Goal: Task Accomplishment & Management: Complete application form

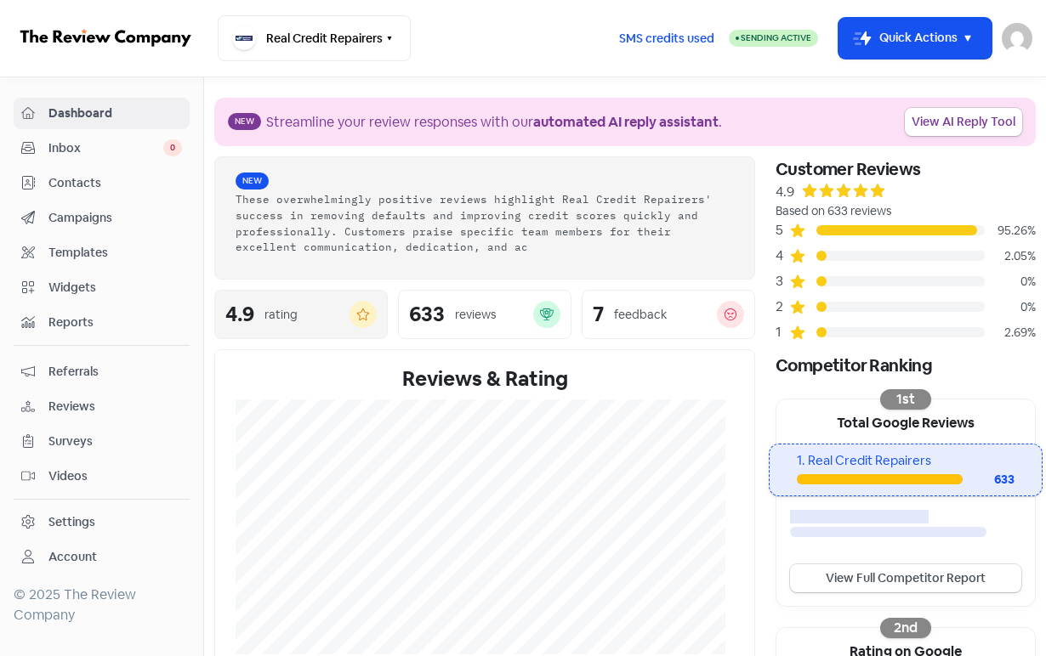
click at [269, 303] on div "4.9 rating" at bounding box center [300, 314] width 151 height 27
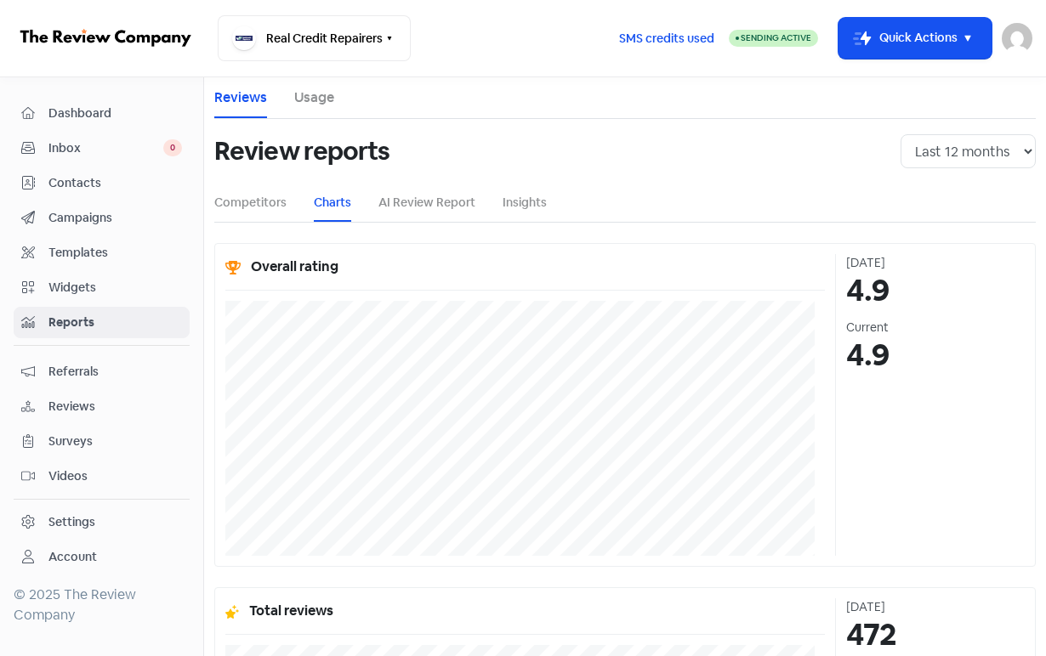
click at [448, 217] on li "AI Review Report" at bounding box center [426, 203] width 97 height 38
click at [336, 202] on link "Charts" at bounding box center [332, 203] width 37 height 18
click at [863, 289] on h3 "4.9" at bounding box center [935, 290] width 179 height 37
click at [309, 90] on link "Usage" at bounding box center [314, 98] width 40 height 20
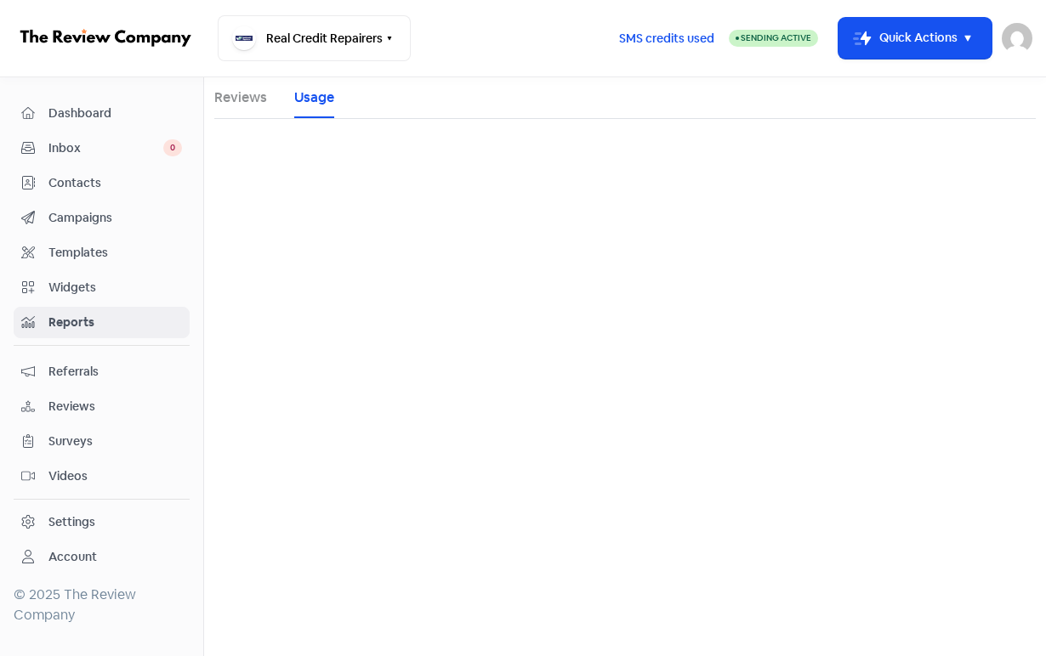
select select
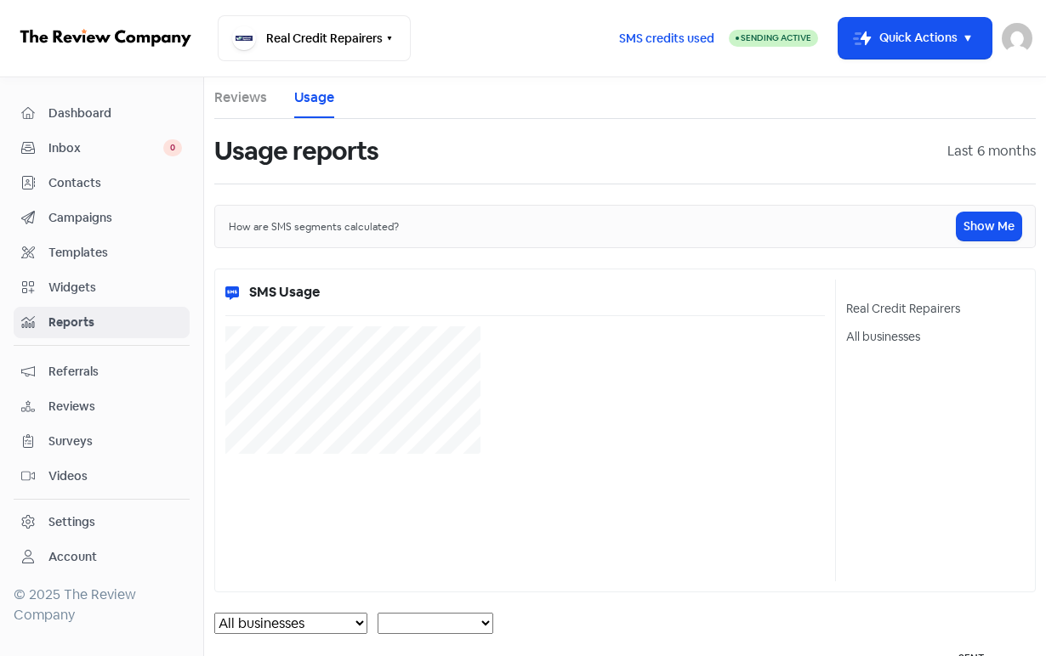
click at [244, 104] on link "Reviews" at bounding box center [240, 98] width 53 height 20
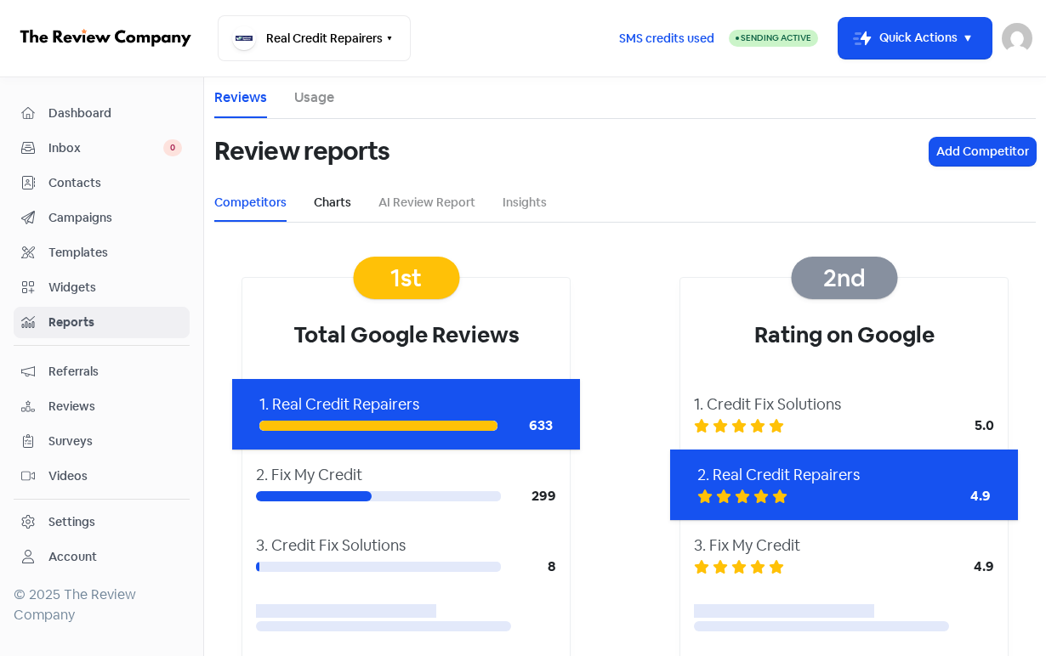
click at [332, 203] on link "Charts" at bounding box center [332, 203] width 37 height 18
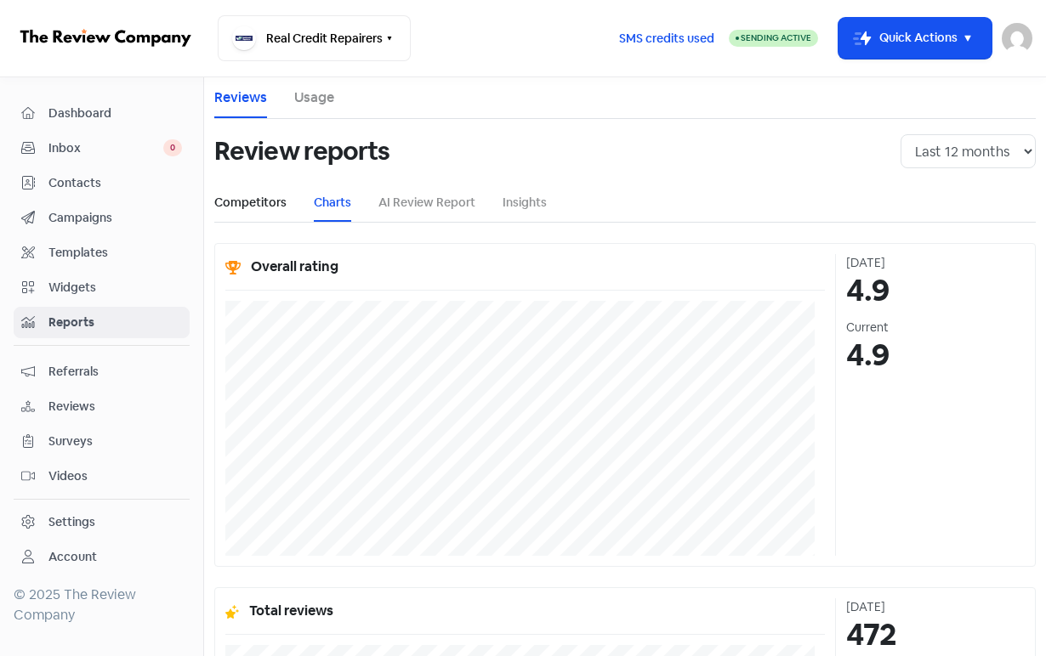
click at [245, 197] on link "Competitors" at bounding box center [250, 203] width 72 height 18
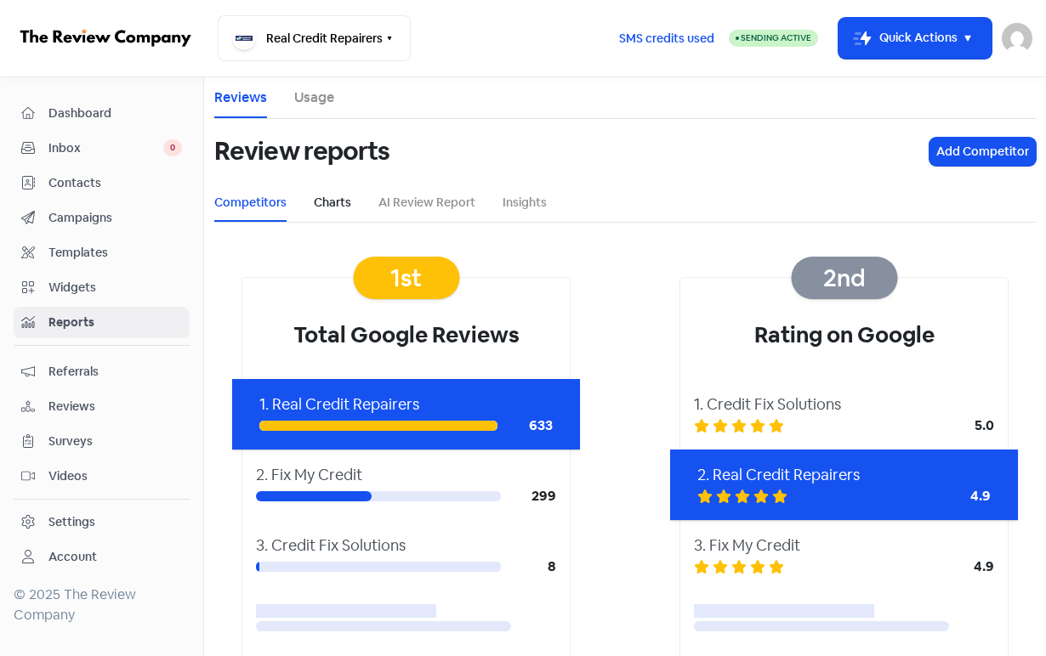
click at [342, 205] on link "Charts" at bounding box center [332, 203] width 37 height 18
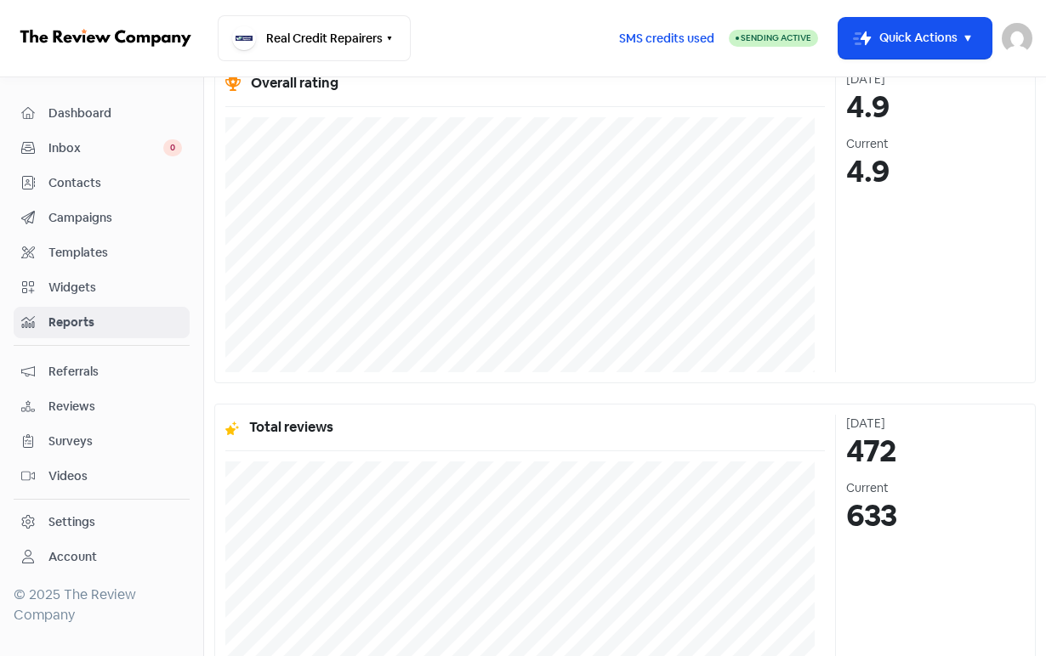
scroll to position [33, 0]
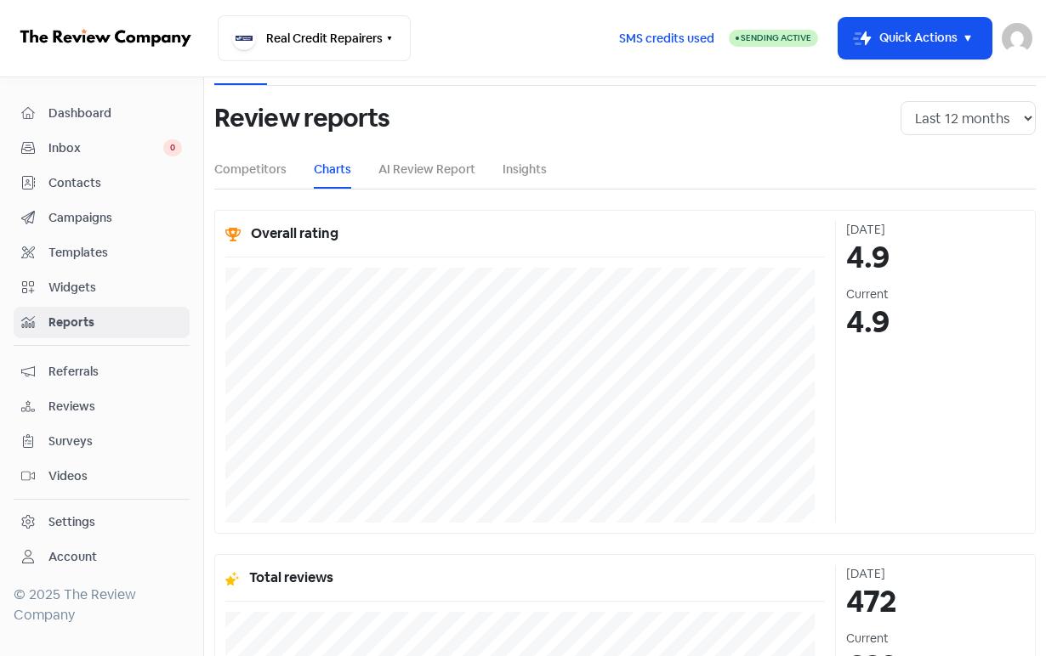
click at [115, 331] on span "Reports" at bounding box center [114, 323] width 133 height 18
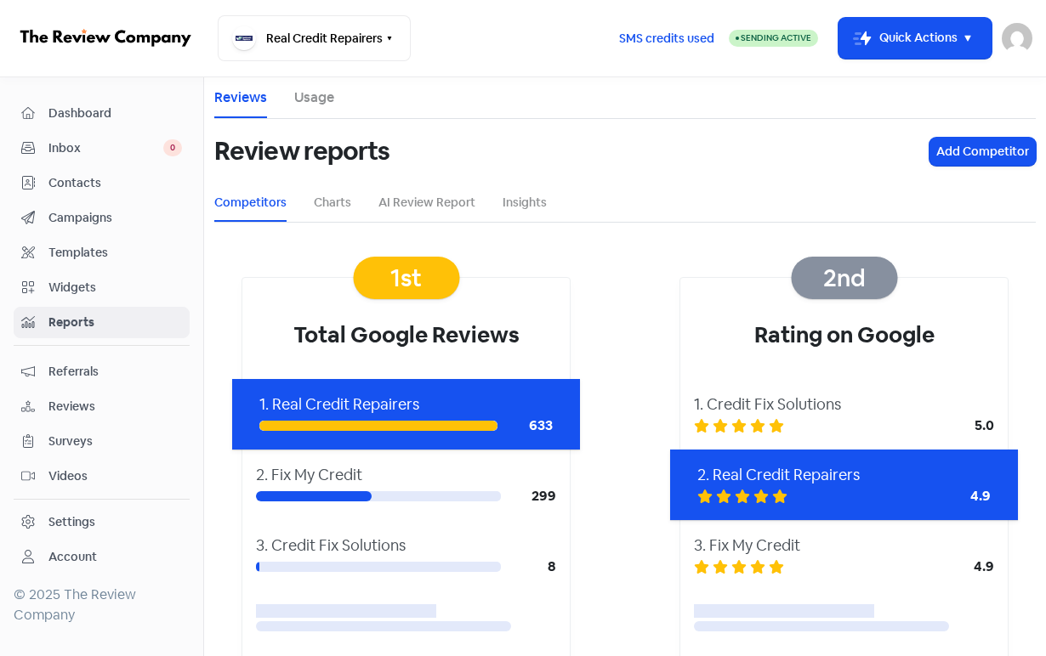
click at [59, 411] on span "Reviews" at bounding box center [114, 407] width 133 height 18
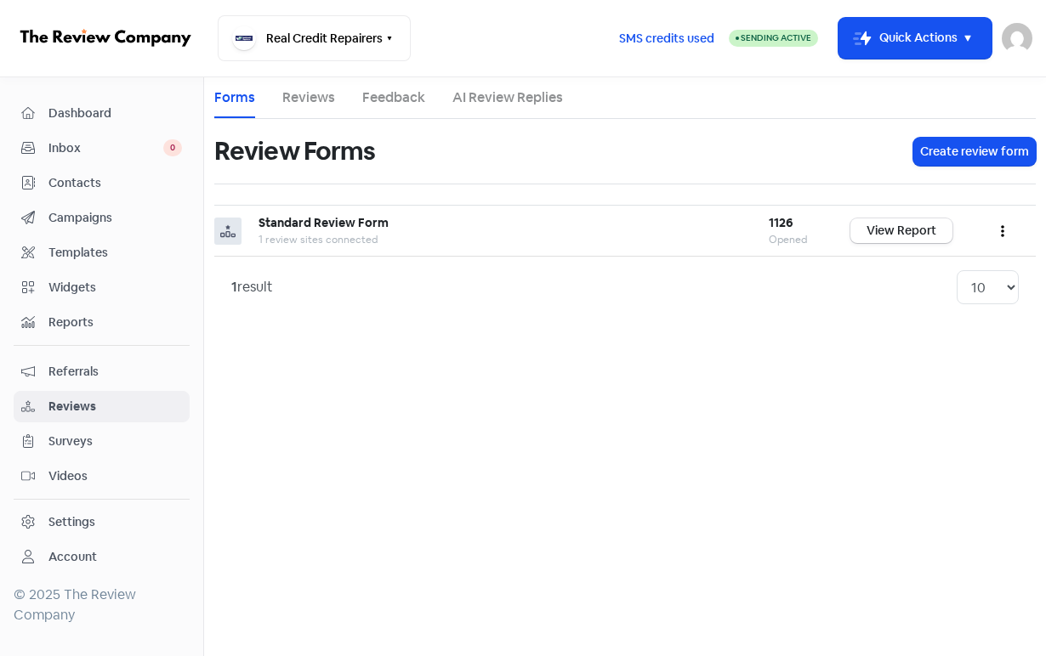
click at [299, 277] on div "1 result 10 20 30 50 100" at bounding box center [624, 287] width 787 height 34
click at [293, 95] on link "Reviews" at bounding box center [308, 98] width 53 height 20
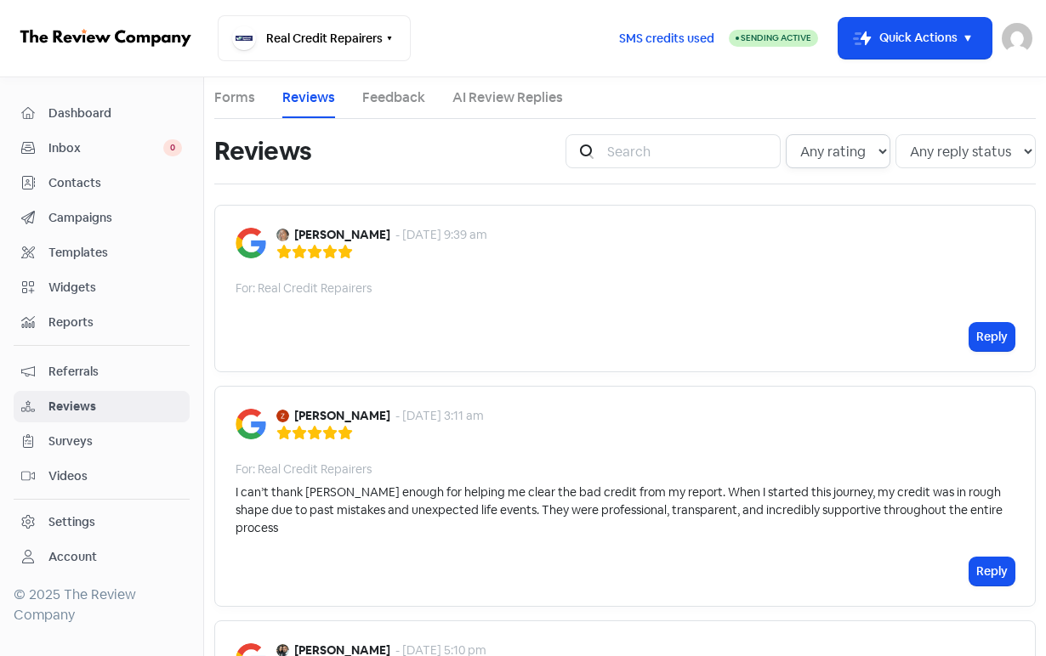
click at [856, 150] on select "Any rating 5 star 4 star 3 star 2 star 1 star" at bounding box center [838, 151] width 105 height 34
select select "1"
click at [786, 134] on select "Any rating 5 star 4 star 3 star 2 star 1 star" at bounding box center [838, 151] width 105 height 34
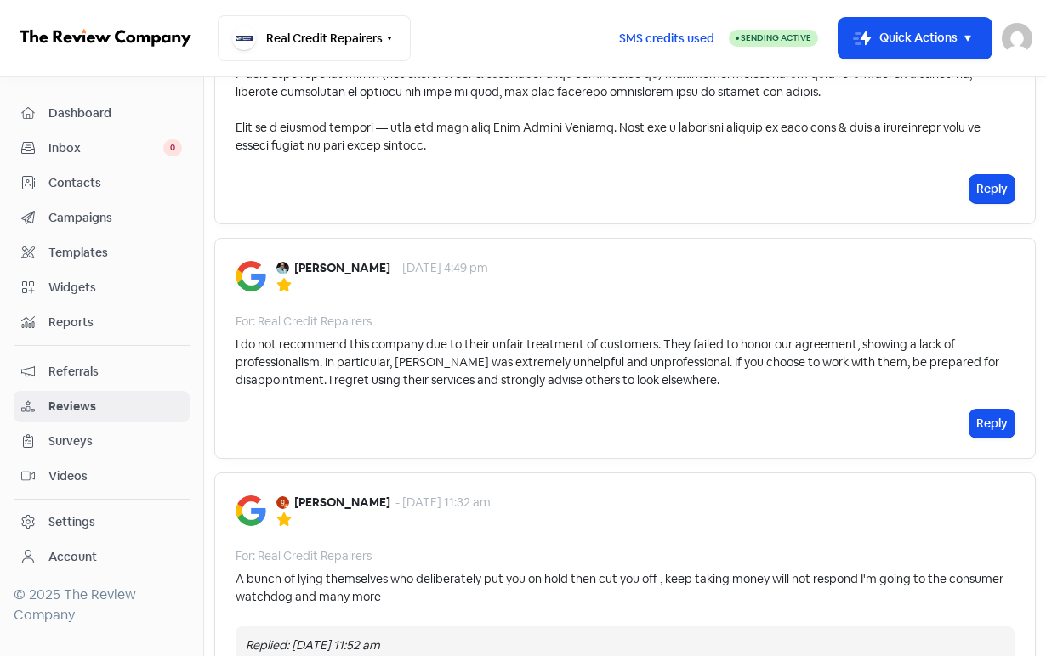
scroll to position [1275, 0]
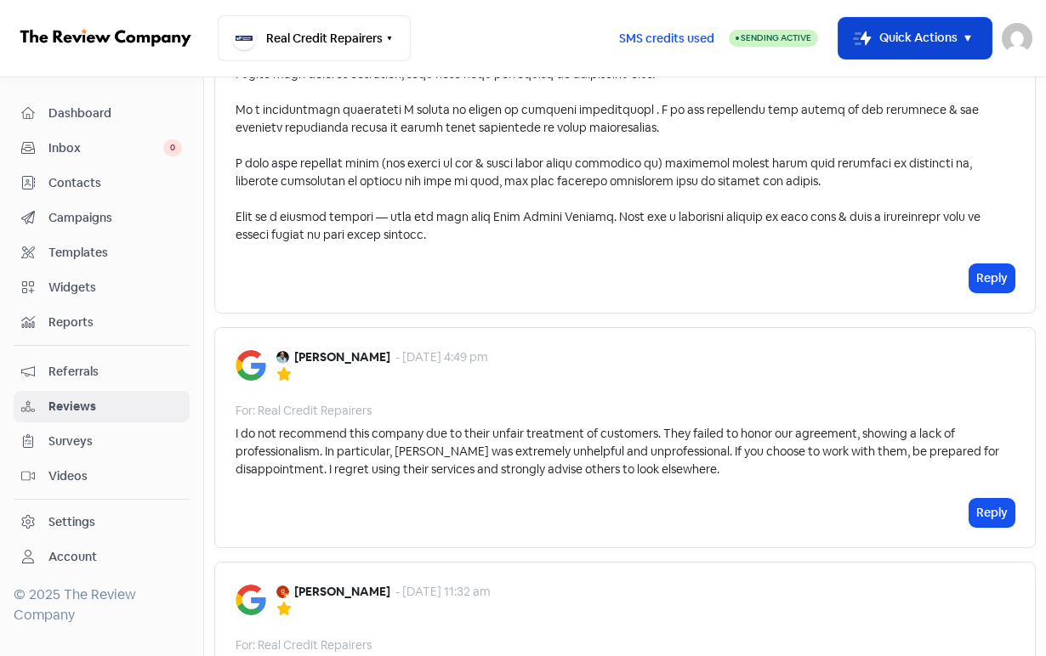
click at [891, 42] on button "Icon For Thunder-move Quick Actions" at bounding box center [914, 38] width 153 height 41
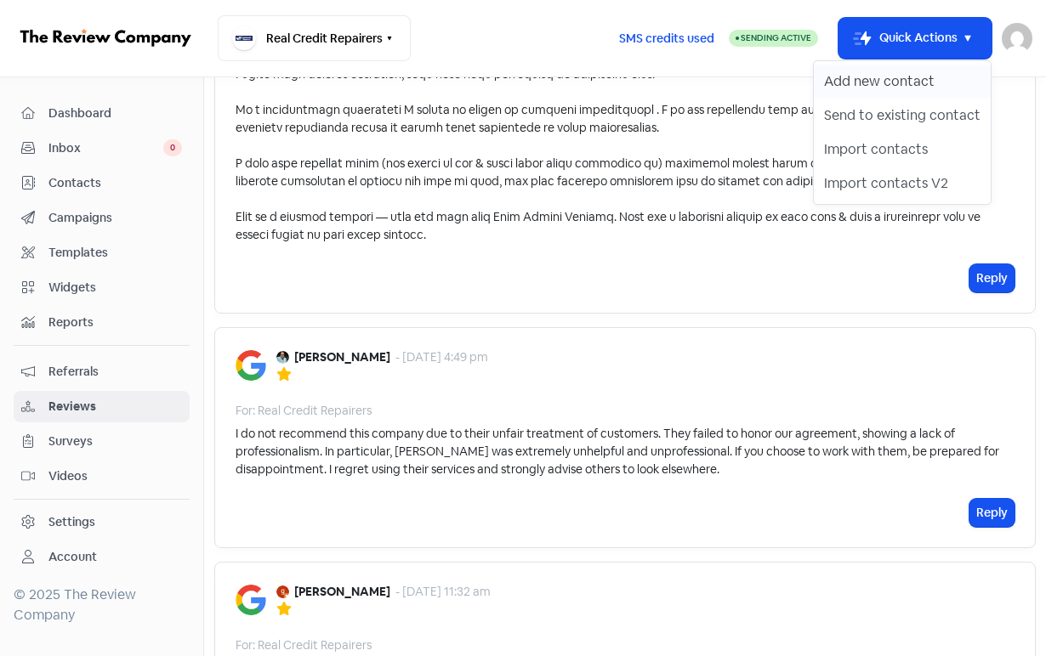
click at [882, 77] on button "Add new contact" at bounding box center [902, 82] width 177 height 34
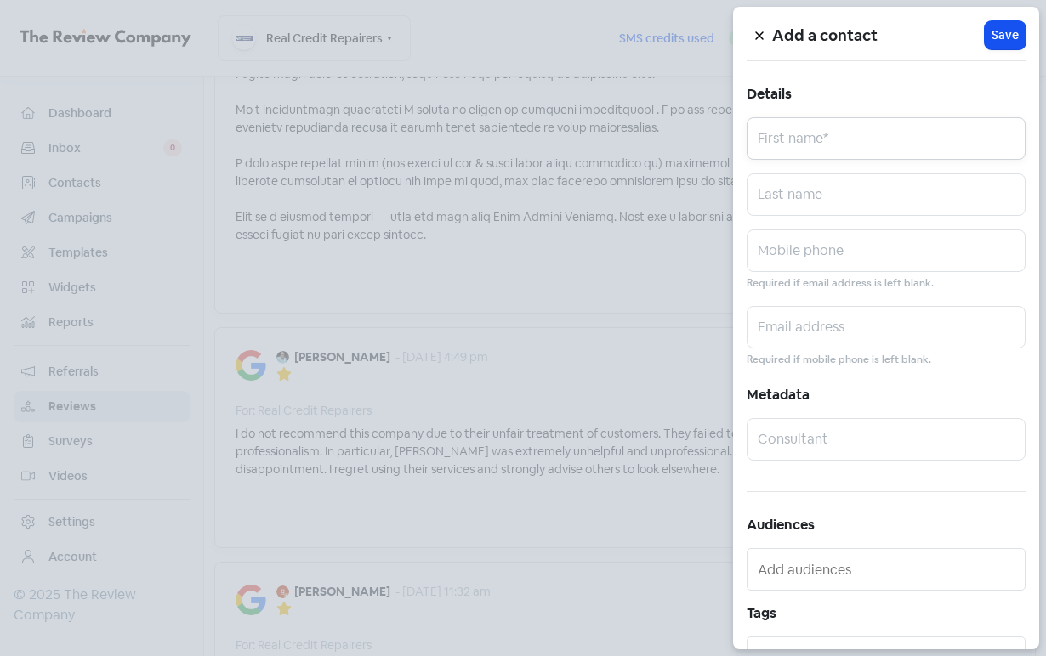
click at [847, 150] on input "text" at bounding box center [885, 138] width 279 height 43
paste input "HANA [PERSON_NAME]"
click at [861, 144] on input "HANA [PERSON_NAME]" at bounding box center [885, 138] width 279 height 43
drag, startPoint x: 861, startPoint y: 144, endPoint x: 860, endPoint y: 162, distance: 18.8
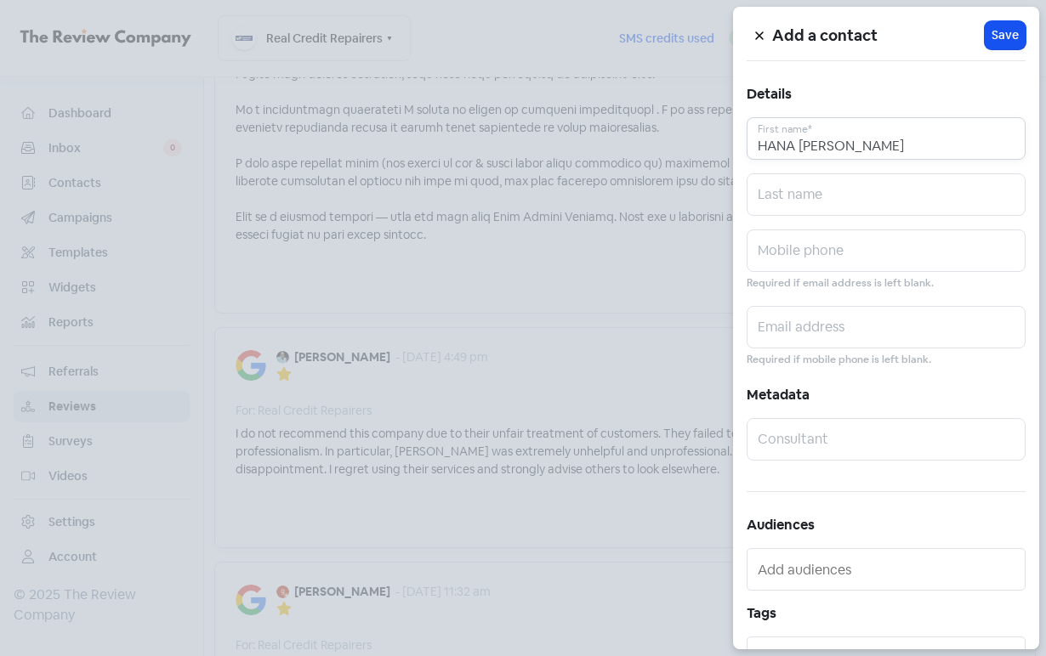
click at [862, 144] on input "HANA [PERSON_NAME]" at bounding box center [885, 138] width 279 height 43
type input "[PERSON_NAME]"
click at [852, 191] on input "text" at bounding box center [885, 194] width 279 height 43
paste input "MULIAGA"
type input "MULIAGA"
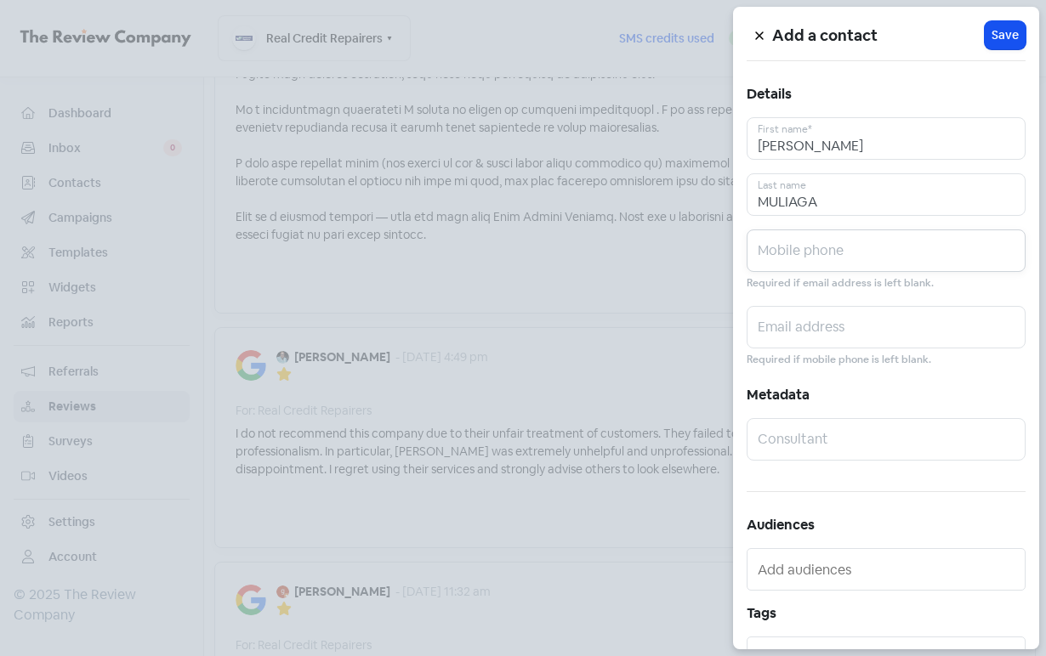
click at [891, 257] on input "text" at bounding box center [885, 251] width 279 height 43
paste input "0422012593"
type input "0422012593"
click at [837, 332] on input "text" at bounding box center [885, 327] width 279 height 43
paste input "[EMAIL_ADDRESS][DOMAIN_NAME]"
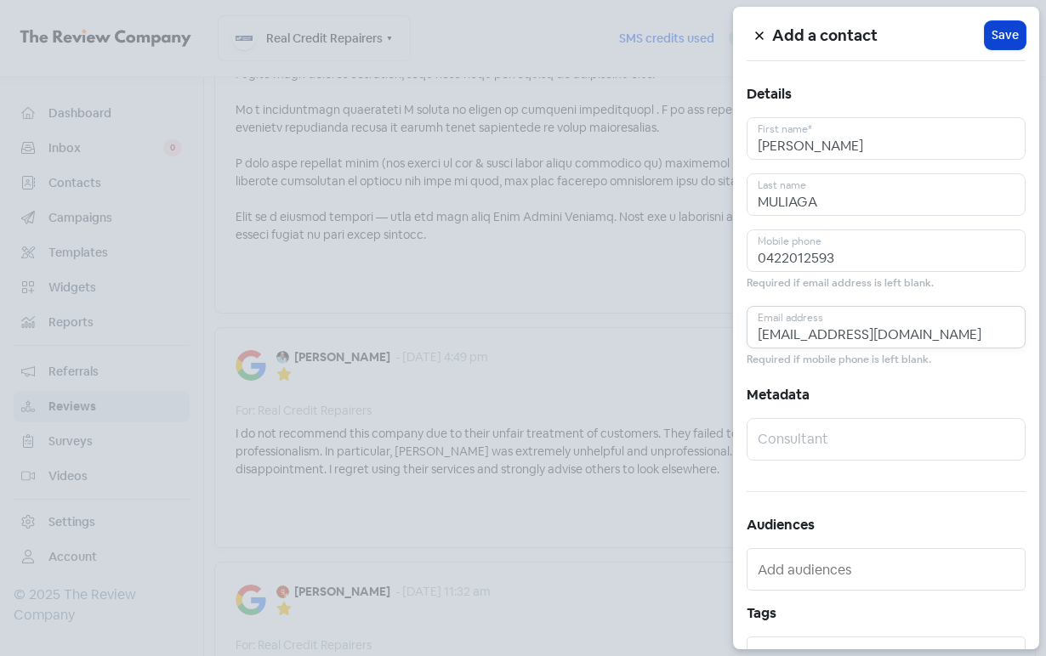
type input "[EMAIL_ADDRESS][DOMAIN_NAME]"
click at [991, 26] on span "Save" at bounding box center [1004, 35] width 27 height 18
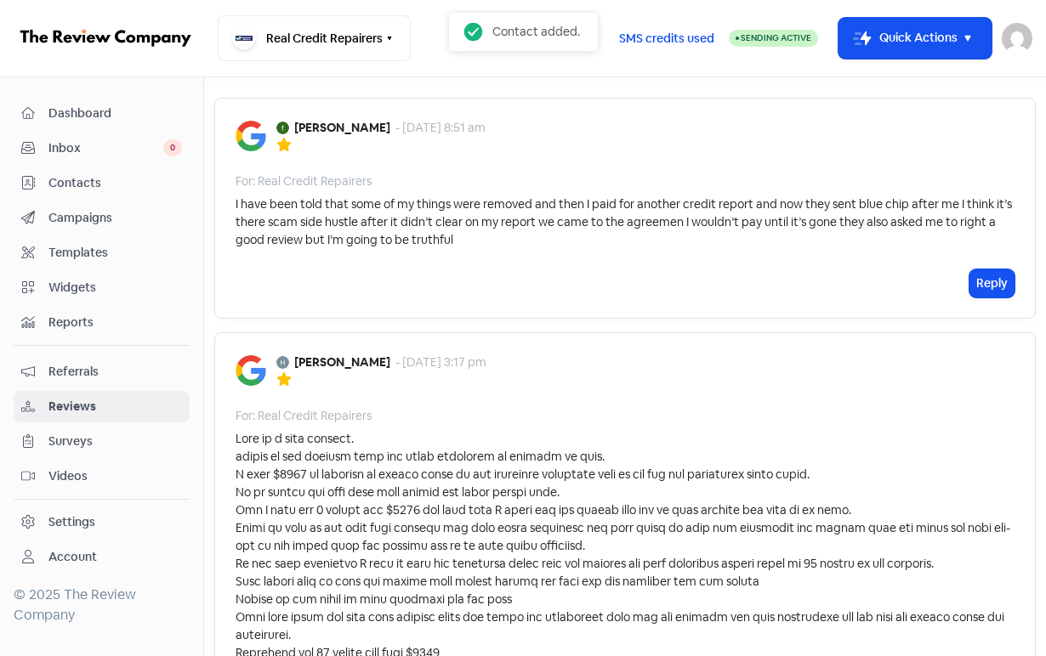
scroll to position [0, 0]
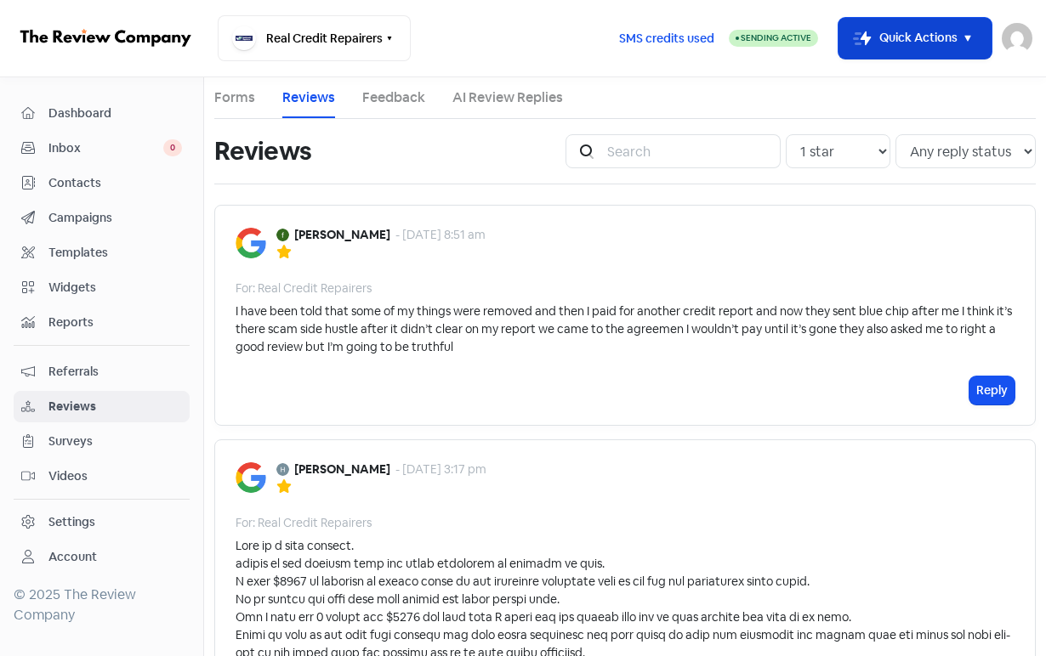
click at [885, 48] on button "Icon For Thunder-move Quick Actions" at bounding box center [914, 38] width 153 height 41
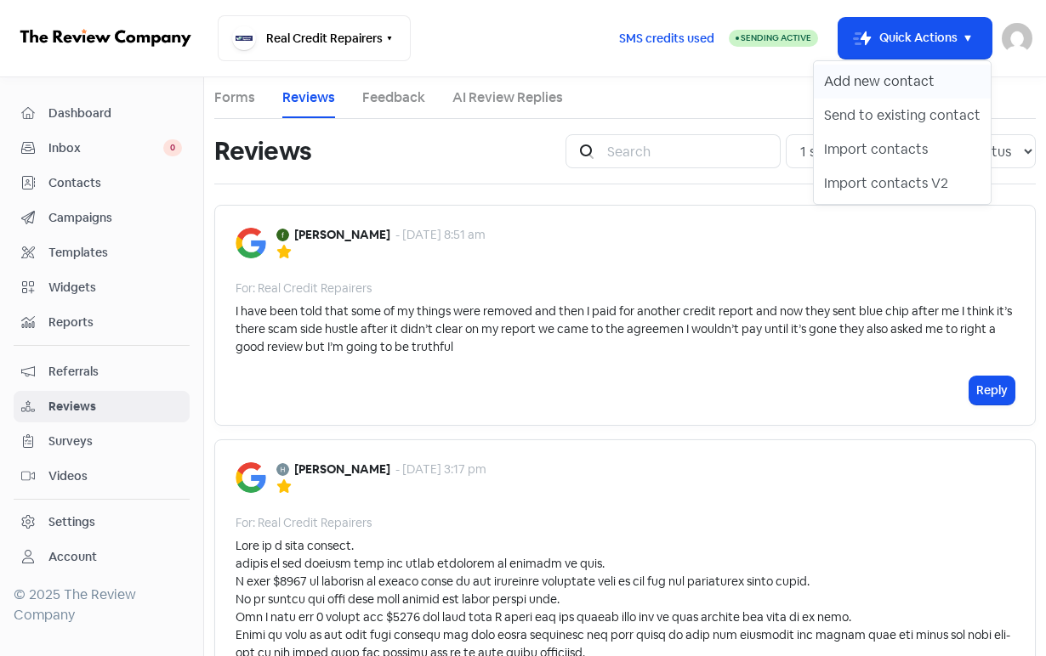
click at [884, 67] on button "Add new contact" at bounding box center [902, 82] width 177 height 34
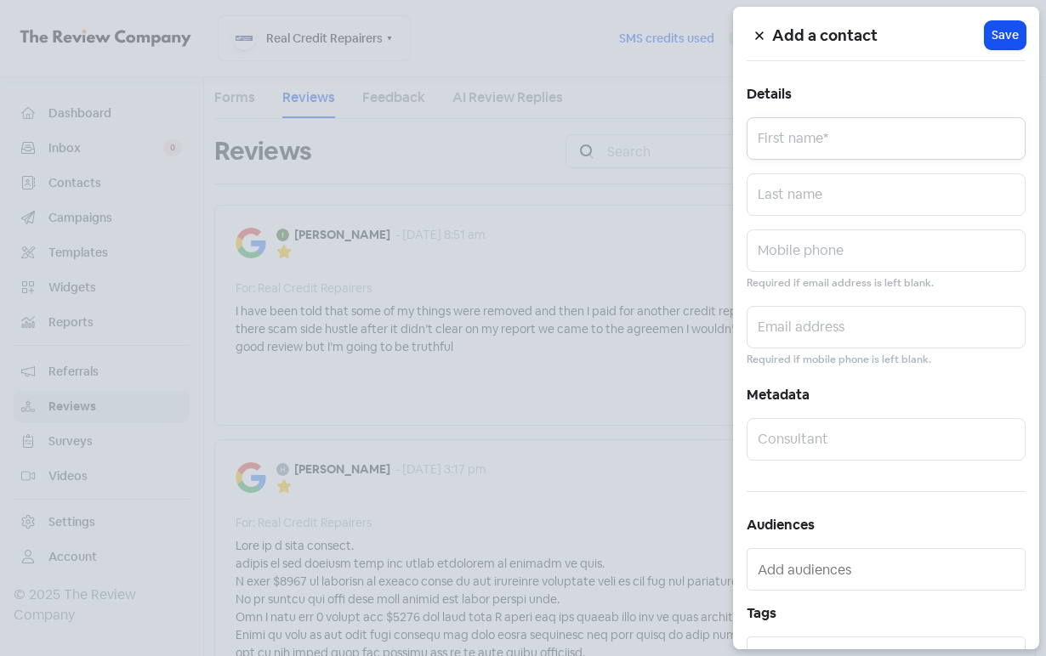
click at [805, 150] on input "text" at bounding box center [885, 138] width 279 height 43
paste input "[PERSON_NAME]"
click at [869, 152] on input "[PERSON_NAME]" at bounding box center [885, 138] width 279 height 43
type input "[PERSON_NAME]"
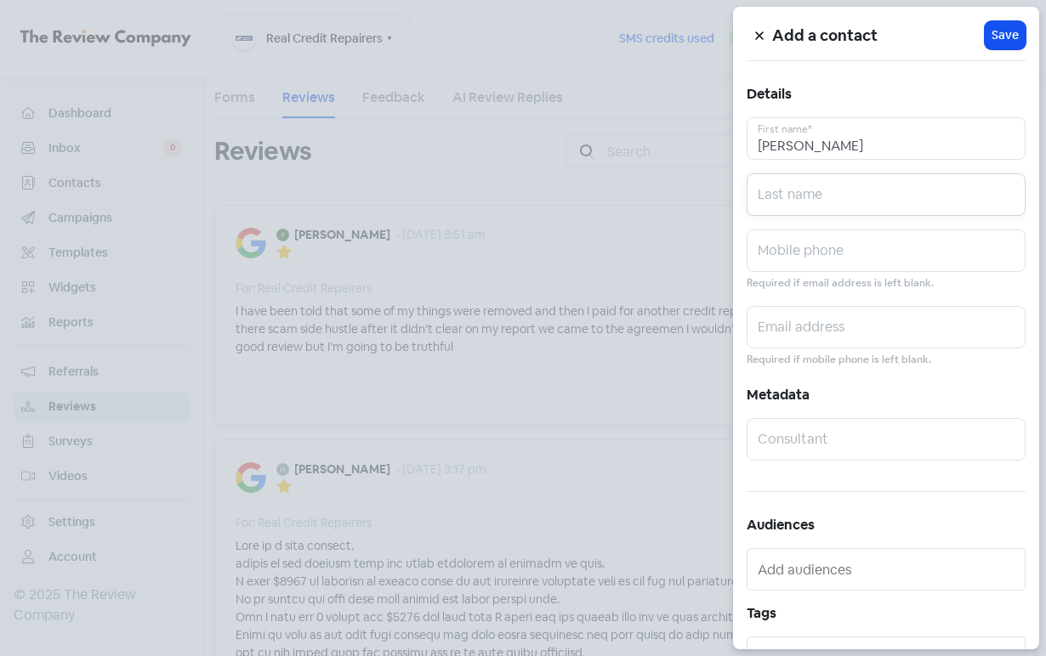
click at [855, 201] on input "text" at bounding box center [885, 194] width 279 height 43
drag, startPoint x: 747, startPoint y: 202, endPoint x: 593, endPoint y: 199, distance: 153.9
click at [531, 655] on div "Add a contact Icon For Loading Save Details [PERSON_NAME] First name* v Last na…" at bounding box center [523, 656] width 1046 height 0
paste input "[PERSON_NAME]"
type input "[PERSON_NAME]"
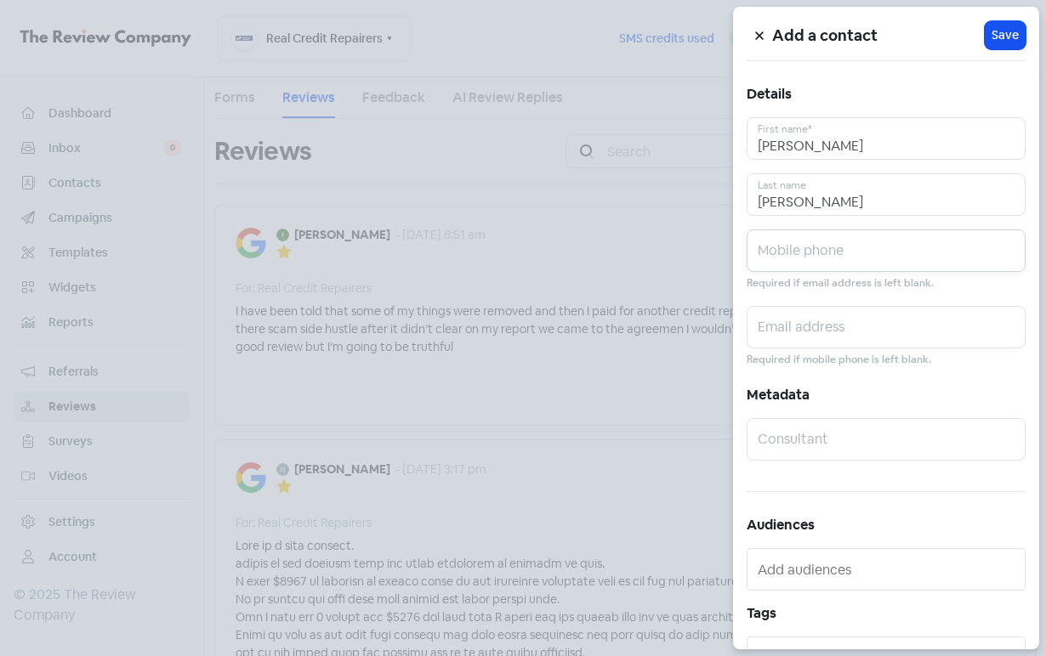
click at [912, 245] on input "text" at bounding box center [885, 251] width 279 height 43
paste input "0473944442"
type input "0473944442"
click at [864, 312] on input "text" at bounding box center [885, 327] width 279 height 43
paste input "[EMAIL_ADDRESS][DOMAIN_NAME]"
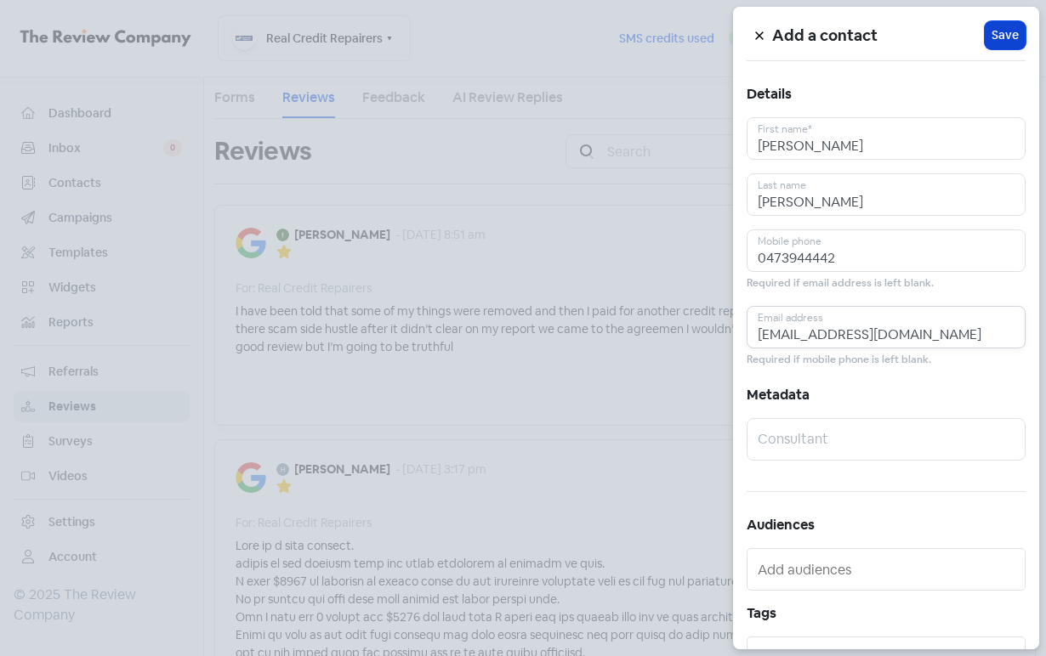
type input "[EMAIL_ADDRESS][DOMAIN_NAME]"
click at [998, 40] on span "Save" at bounding box center [1004, 35] width 27 height 18
